Goal: Obtain resource: Obtain resource

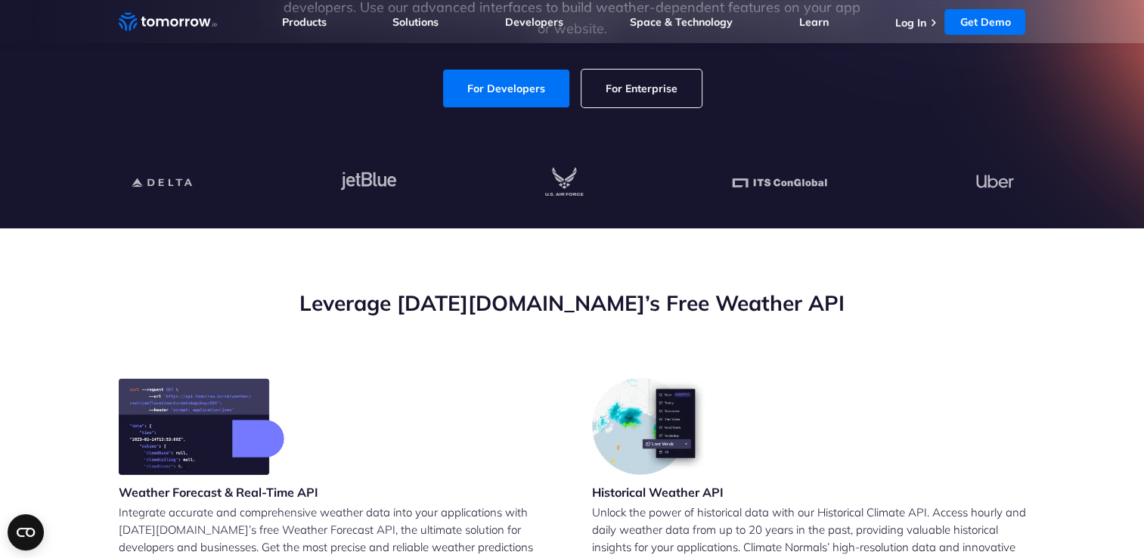
scroll to position [317, 0]
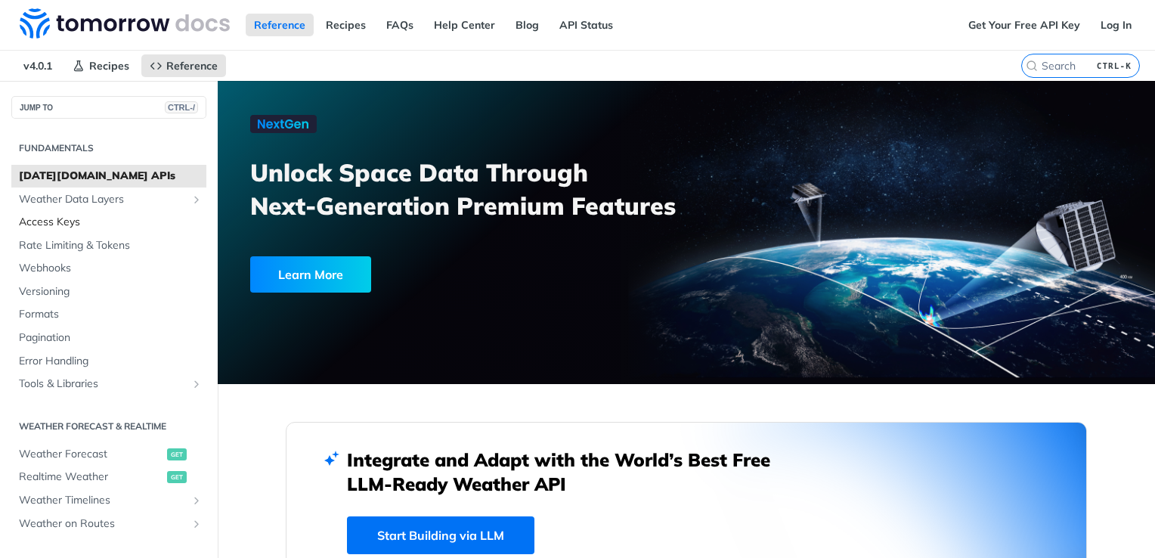
click at [67, 221] on span "Access Keys" at bounding box center [111, 222] width 184 height 15
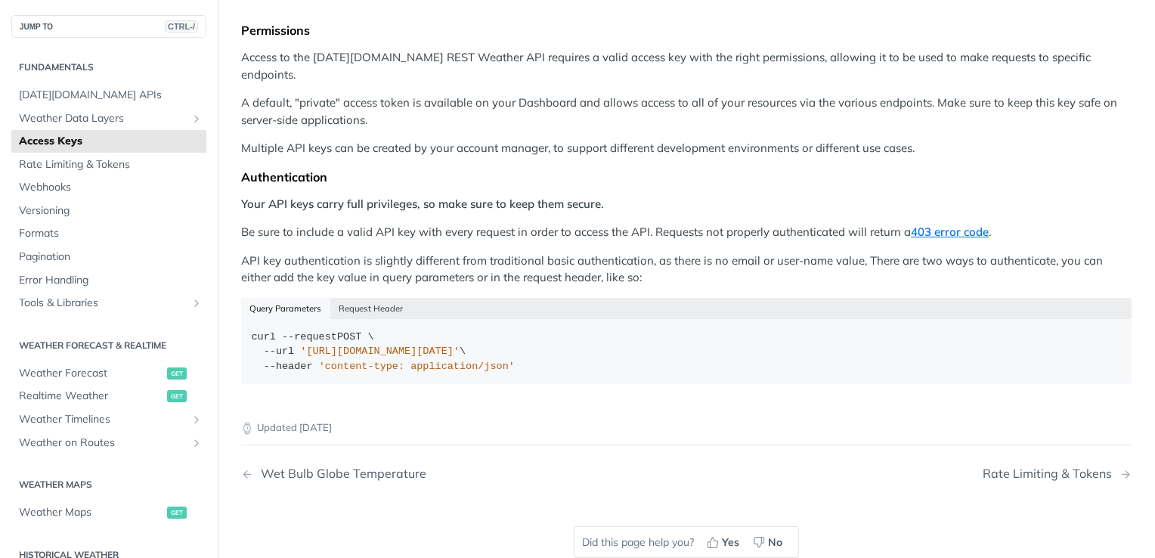
scroll to position [157, 0]
drag, startPoint x: 302, startPoint y: 331, endPoint x: 587, endPoint y: 333, distance: 285.1
click at [460, 343] on span "'[URL][DOMAIN_NAME][DATE]'" at bounding box center [380, 348] width 160 height 11
copy span "[URL][DOMAIN_NAME][DATE]"
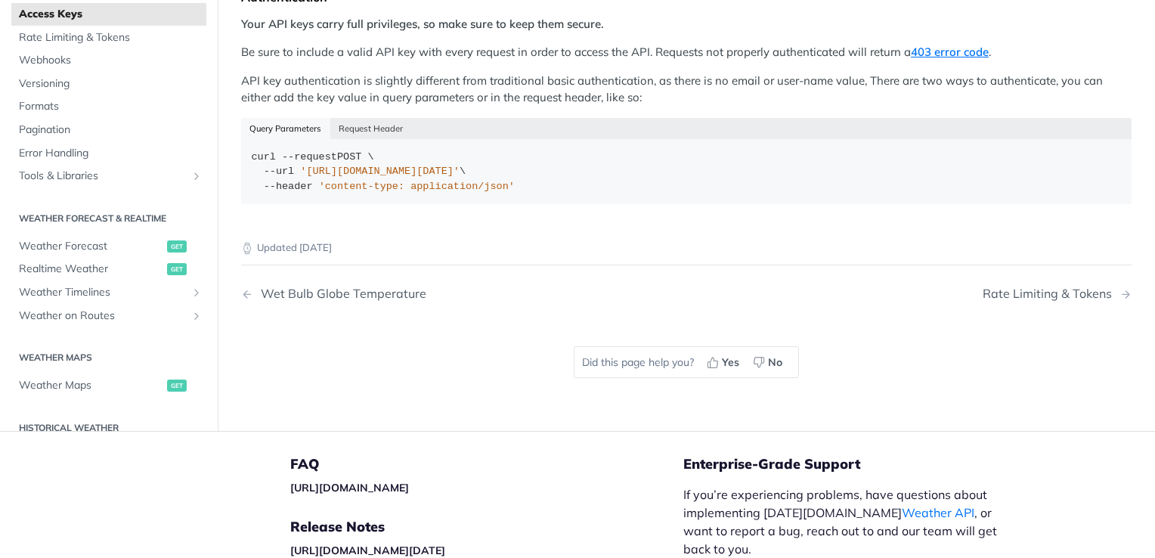
scroll to position [333, 0]
click at [73, 237] on link "Weather Forecast get" at bounding box center [108, 248] width 195 height 23
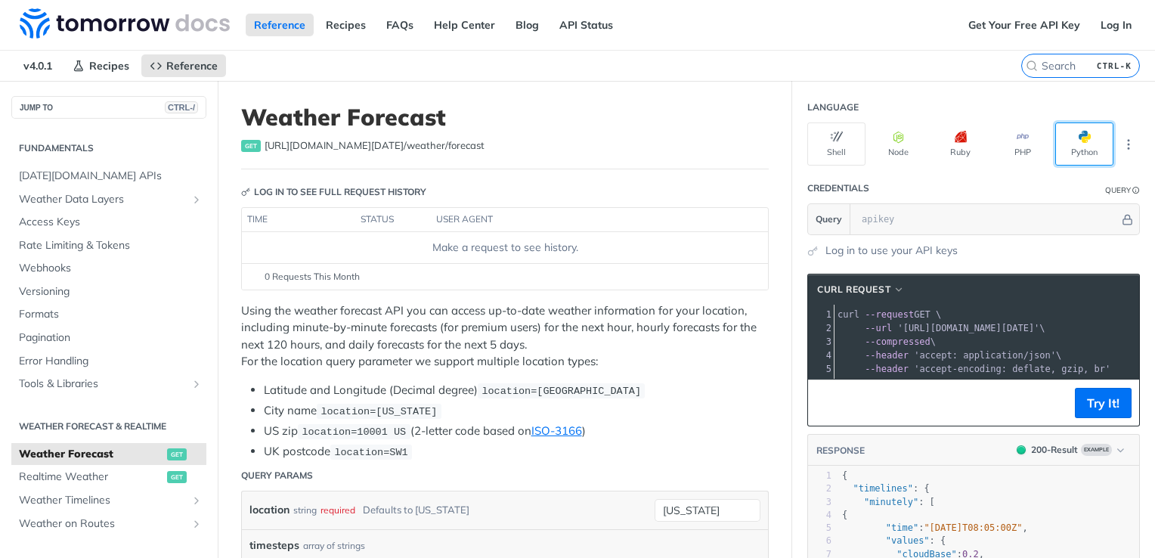
click at [1082, 134] on button "Python" at bounding box center [1085, 143] width 58 height 43
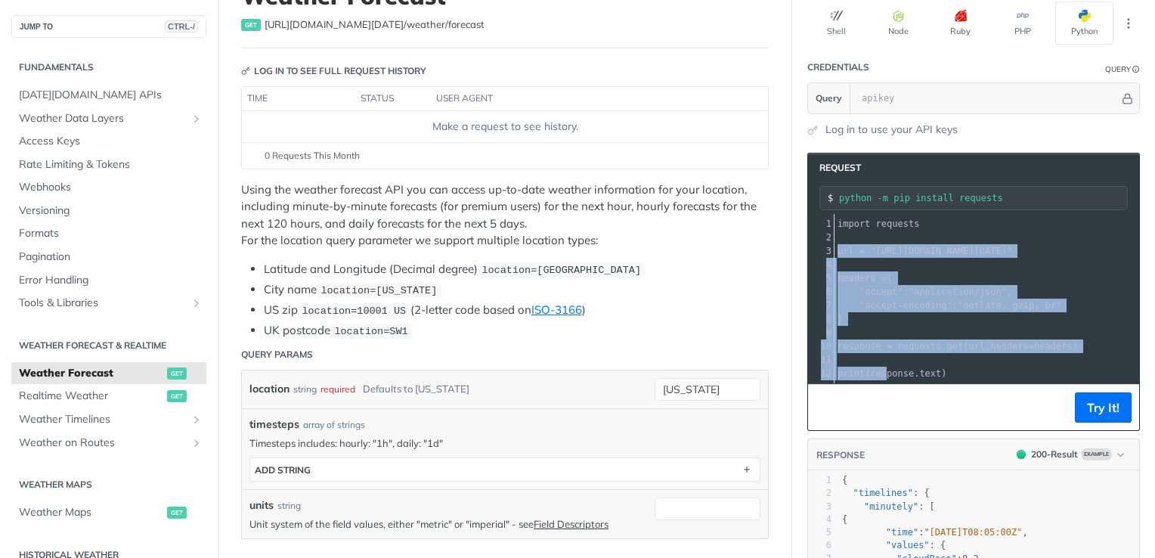
scroll to position [8, 0]
drag, startPoint x: 828, startPoint y: 246, endPoint x: 962, endPoint y: 364, distance: 178.9
click at [962, 364] on div "1 import requests 2 ​ 3 url = "[URL][DOMAIN_NAME][DATE]" 4 ​ 5 headers = { 6 "a…" at bounding box center [1014, 298] width 359 height 163
copy div "url = "[URL][DOMAIN_NAME][DATE]" 4 ​ 5 headers = { 6 "accept" : "application/js…"
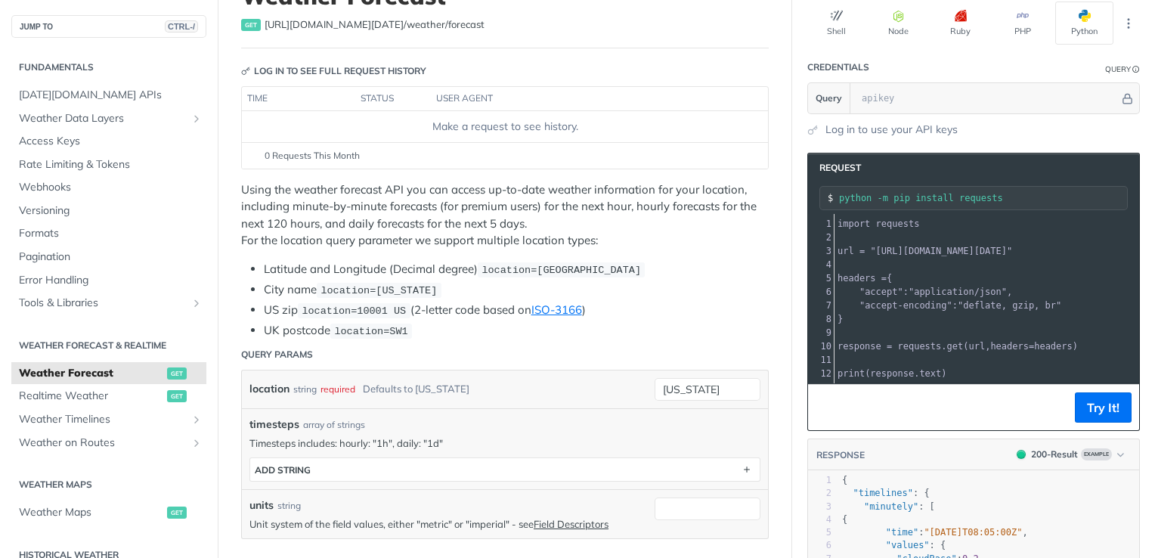
click at [919, 341] on span "requests" at bounding box center [920, 346] width 44 height 11
click at [543, 353] on header "Query Params" at bounding box center [505, 354] width 528 height 30
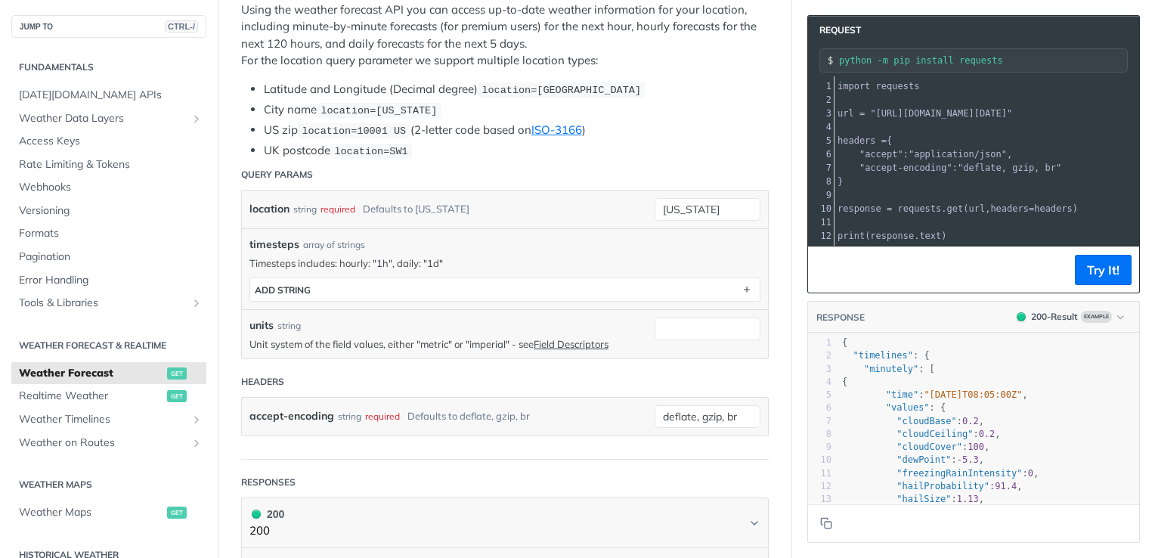
scroll to position [0, 0]
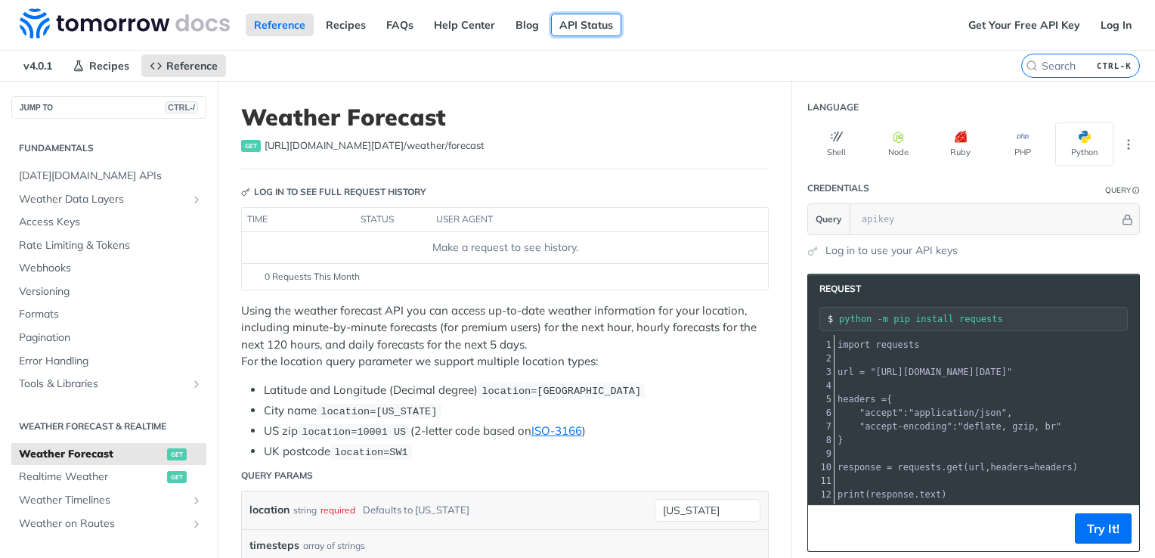
click at [570, 23] on link "API Status" at bounding box center [586, 25] width 70 height 23
